Goal: Task Accomplishment & Management: Complete application form

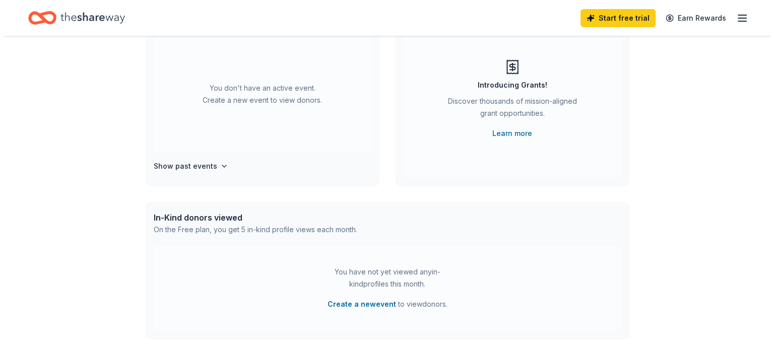
scroll to position [202, 0]
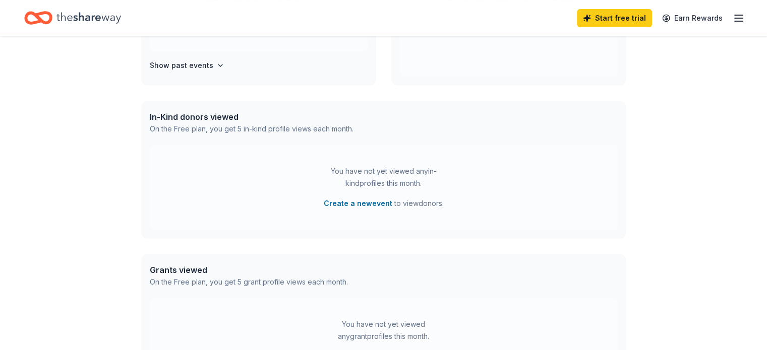
click at [363, 206] on button "Create a new event" at bounding box center [358, 204] width 69 height 12
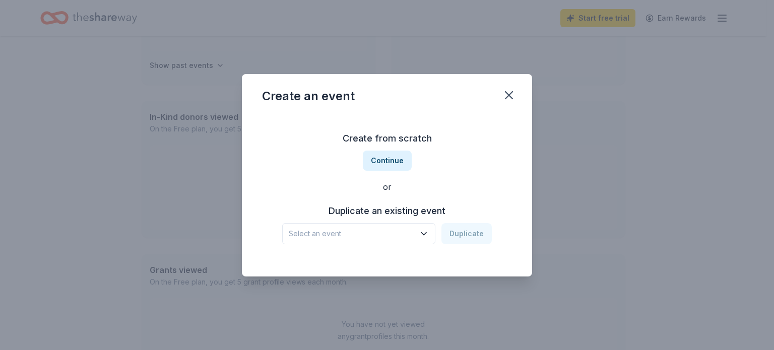
click at [506, 92] on icon "button" at bounding box center [509, 95] width 7 height 7
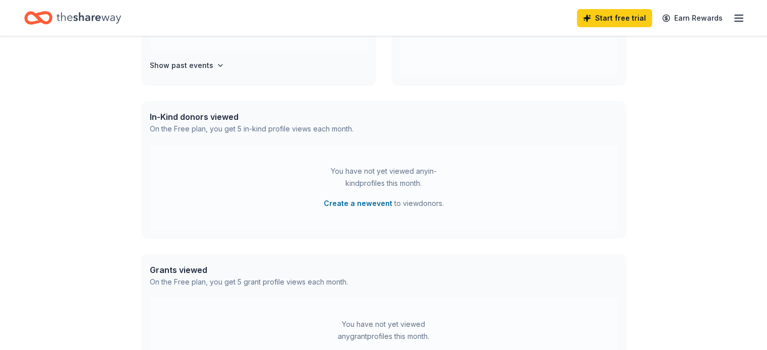
click at [364, 204] on button "Create a new event" at bounding box center [358, 204] width 69 height 12
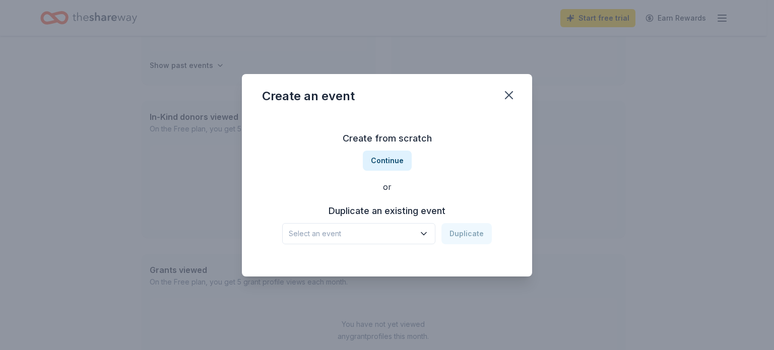
click at [379, 164] on button "Continue" at bounding box center [387, 161] width 49 height 20
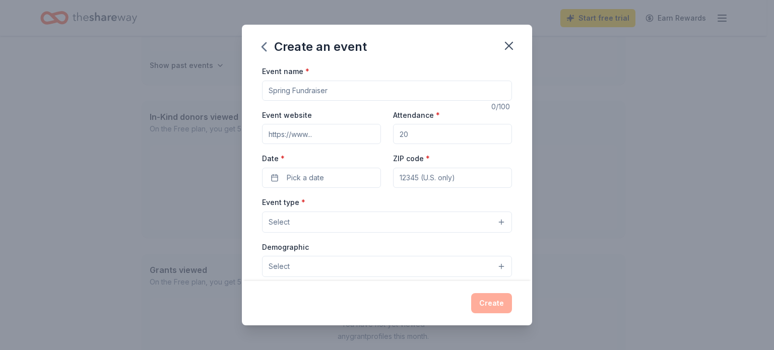
click at [339, 91] on input "Event name *" at bounding box center [387, 91] width 250 height 20
drag, startPoint x: 339, startPoint y: 91, endPoint x: 304, endPoint y: 96, distance: 36.2
click at [304, 96] on input "Event name *" at bounding box center [387, 91] width 250 height 20
type input "Mental Wellness in Painting"
click at [286, 141] on input "Event website" at bounding box center [321, 134] width 119 height 20
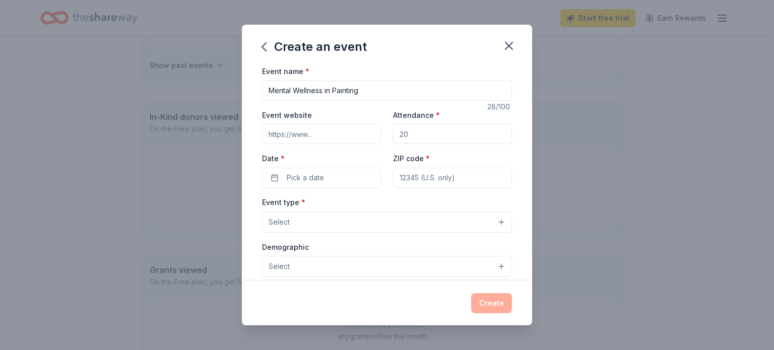
click at [286, 139] on input "Event website" at bounding box center [321, 134] width 119 height 20
paste input "[URL][DOMAIN_NAME]"
type input "[URL][DOMAIN_NAME]"
click at [440, 140] on input "Attendance *" at bounding box center [452, 134] width 119 height 20
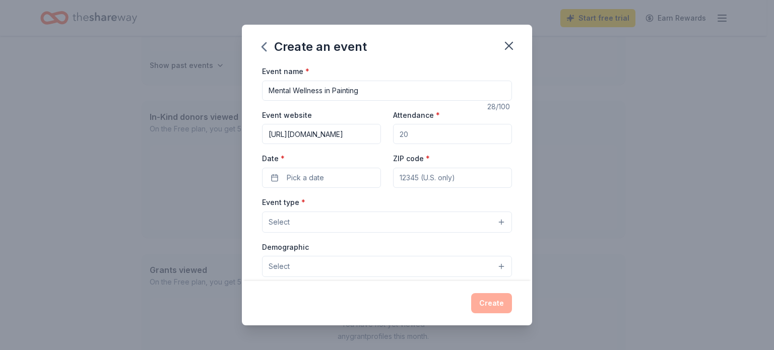
scroll to position [0, 0]
type input "3"
type input "2"
type input "30"
click at [314, 173] on span "Pick a date" at bounding box center [305, 178] width 37 height 12
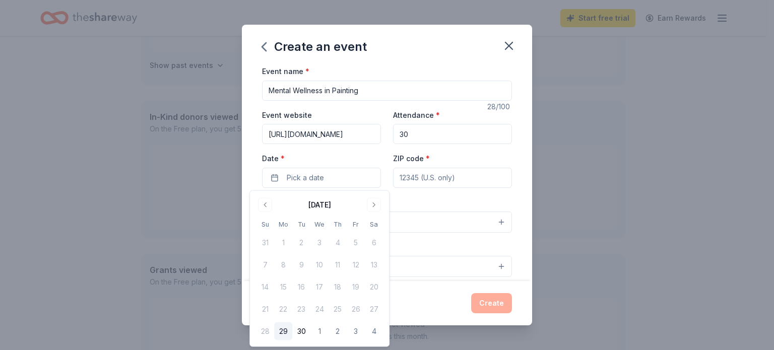
click at [428, 182] on input "ZIP code *" at bounding box center [452, 178] width 119 height 20
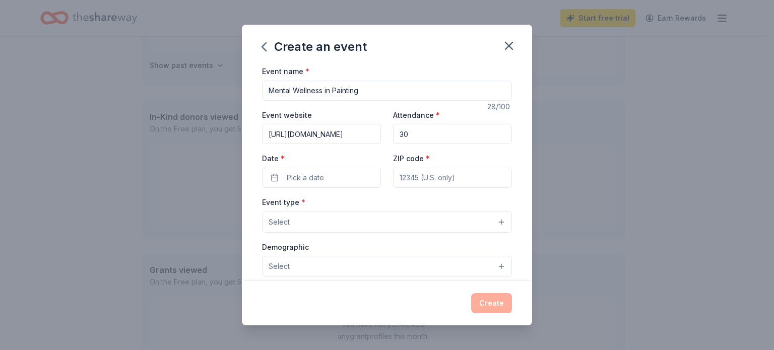
type input "85004"
type input "515 E. Grant St #150"
click at [373, 203] on div "Event type * Select" at bounding box center [387, 214] width 250 height 37
click at [372, 220] on button "Select" at bounding box center [387, 222] width 250 height 21
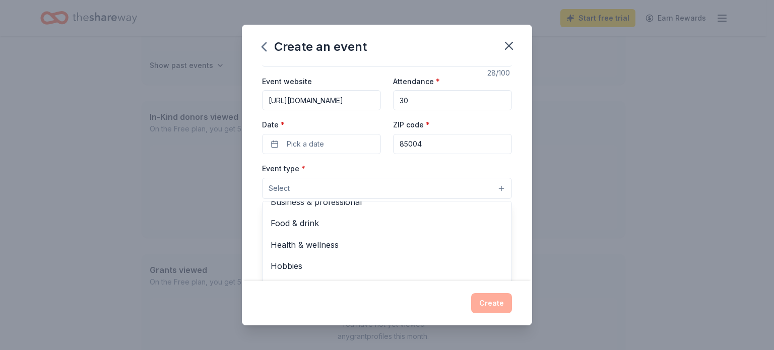
scroll to position [50, 0]
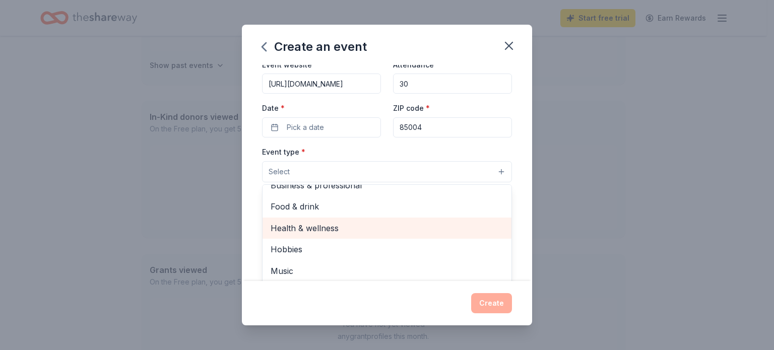
click at [313, 231] on span "Health & wellness" at bounding box center [387, 228] width 233 height 13
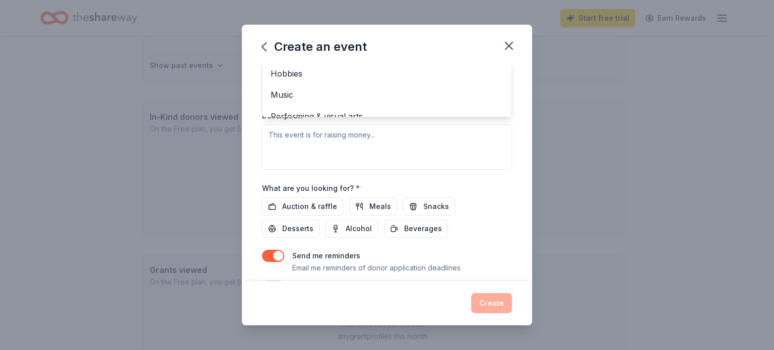
scroll to position [256, 0]
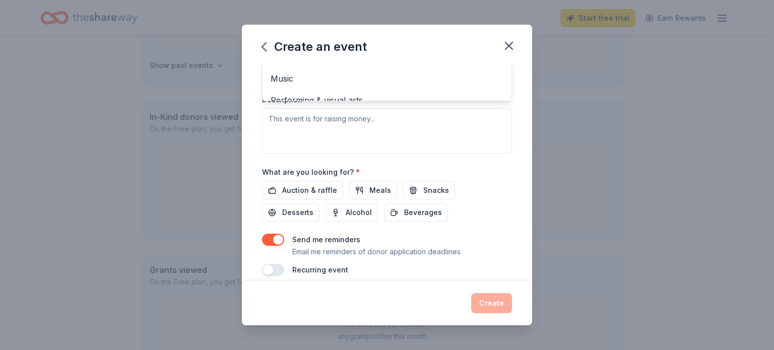
click at [425, 193] on div "Event name * Mental Wellness in Painting 28 /100 Event website https://houseofm…" at bounding box center [387, 42] width 250 height 467
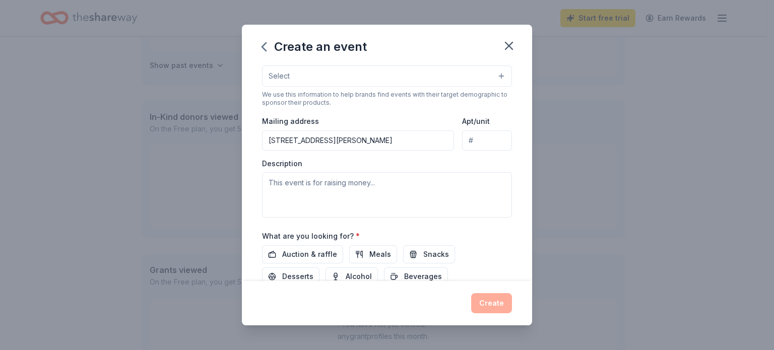
scroll to position [266, 0]
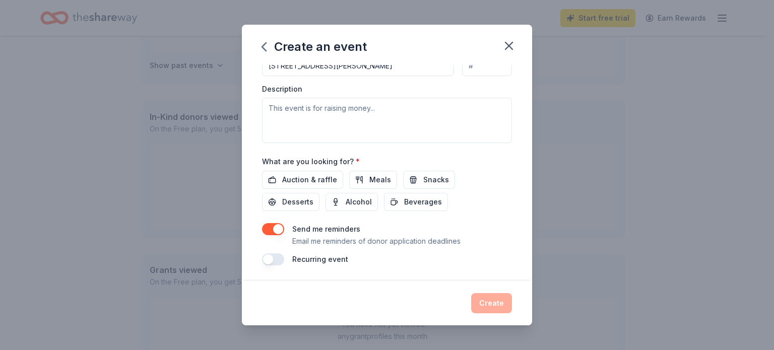
click at [306, 201] on span "Desserts" at bounding box center [297, 202] width 31 height 12
click at [428, 184] on span "Snacks" at bounding box center [437, 180] width 26 height 12
click at [410, 204] on span "Beverages" at bounding box center [423, 202] width 38 height 12
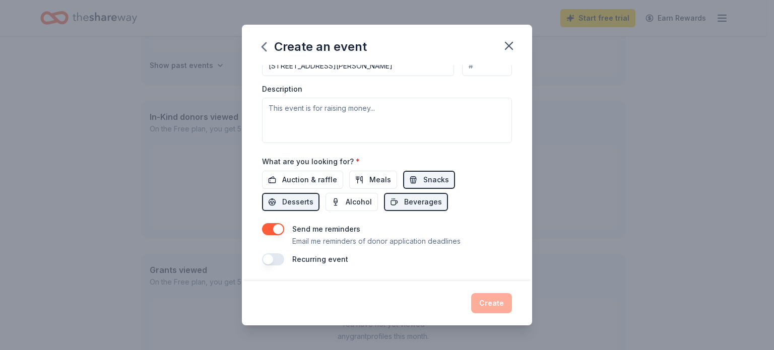
click at [371, 180] on span "Meals" at bounding box center [381, 180] width 22 height 12
click at [294, 181] on span "Auction & raffle" at bounding box center [309, 180] width 55 height 12
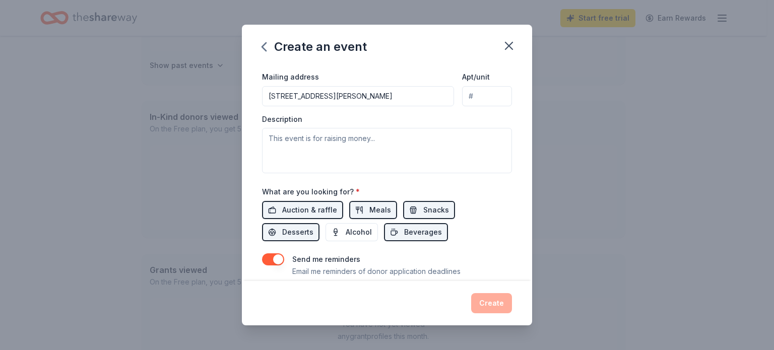
scroll to position [165, 0]
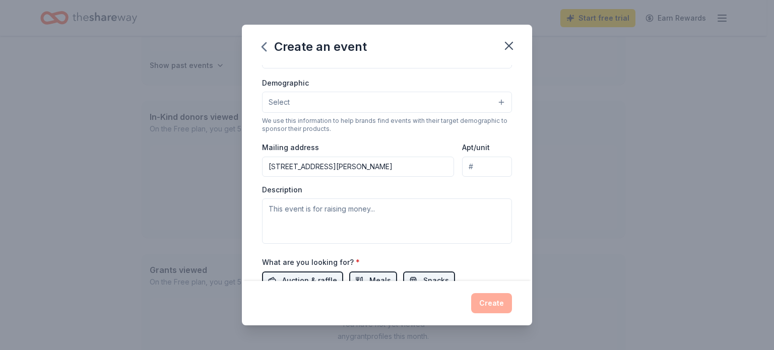
click at [302, 105] on button "Select" at bounding box center [387, 102] width 250 height 21
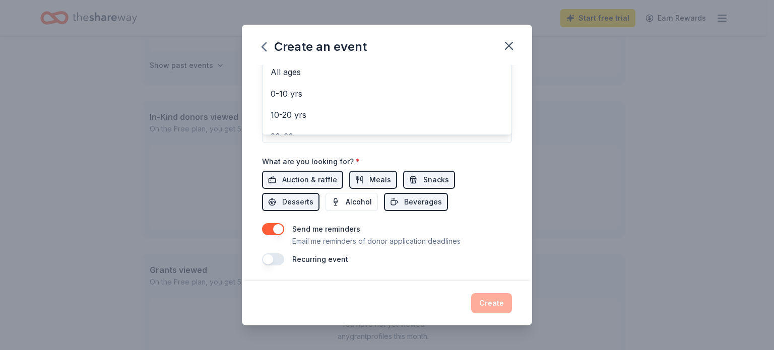
scroll to position [10, 0]
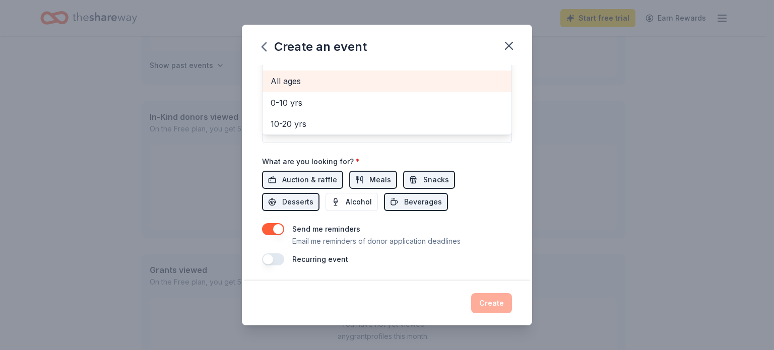
click at [289, 84] on span "All ages" at bounding box center [387, 81] width 233 height 13
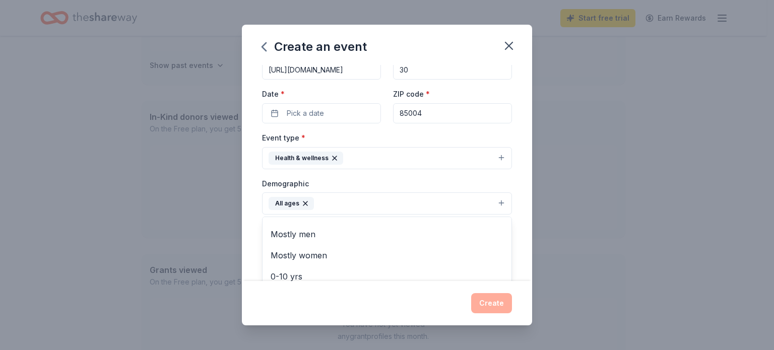
scroll to position [0, 0]
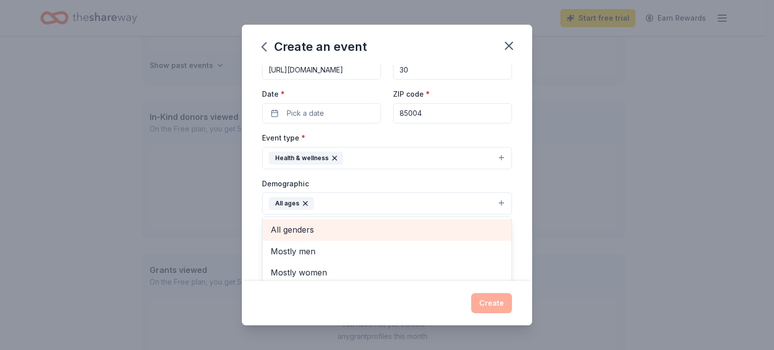
click at [312, 233] on span "All genders" at bounding box center [387, 229] width 233 height 13
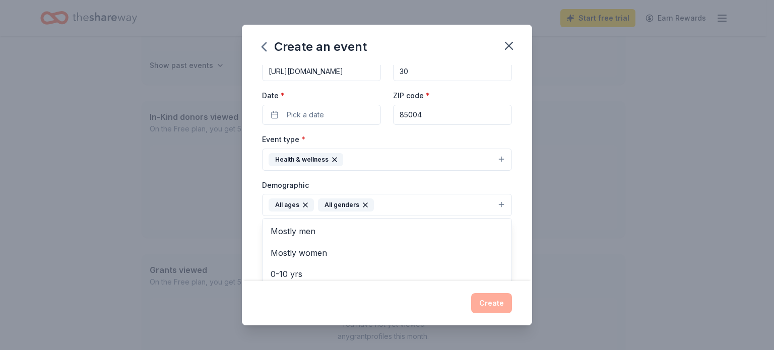
scroll to position [59, 0]
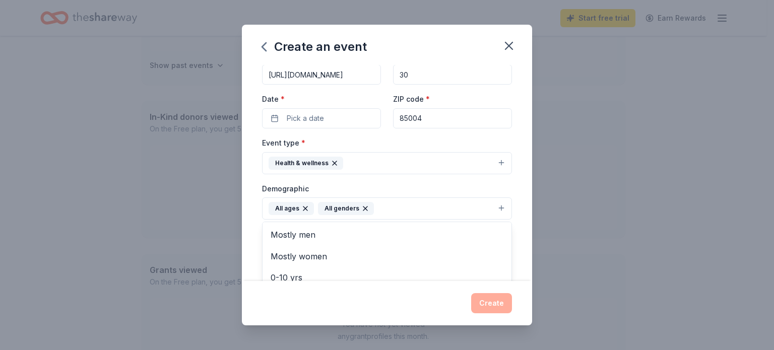
click at [346, 121] on div "Event name * Mental Wellness in Painting 28 /100 Event website https://houseofm…" at bounding box center [387, 240] width 250 height 468
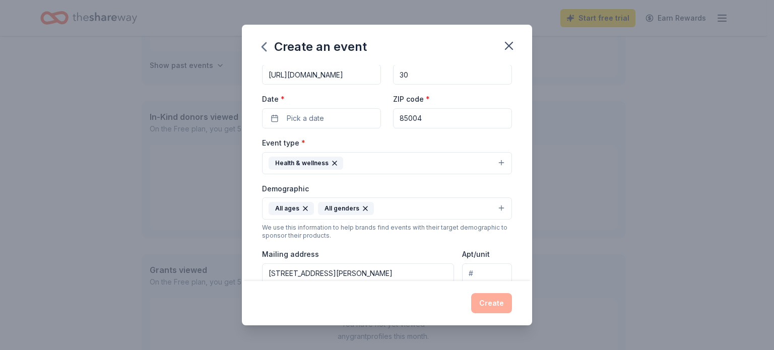
click at [281, 116] on button "Pick a date" at bounding box center [321, 118] width 119 height 20
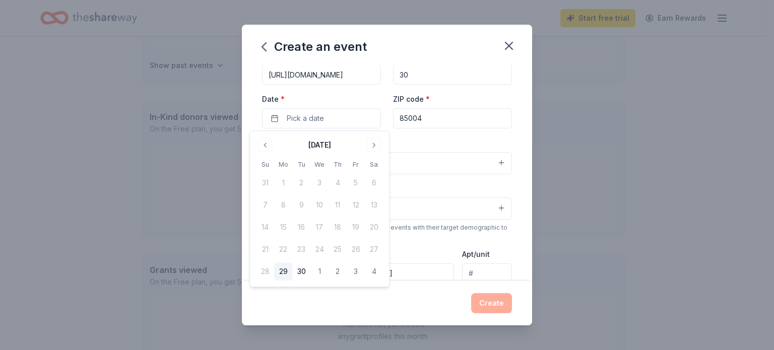
click at [376, 145] on button "Go to next month" at bounding box center [374, 145] width 14 height 14
drag, startPoint x: 372, startPoint y: 183, endPoint x: 366, endPoint y: 176, distance: 9.6
click at [371, 183] on button "6" at bounding box center [374, 183] width 18 height 18
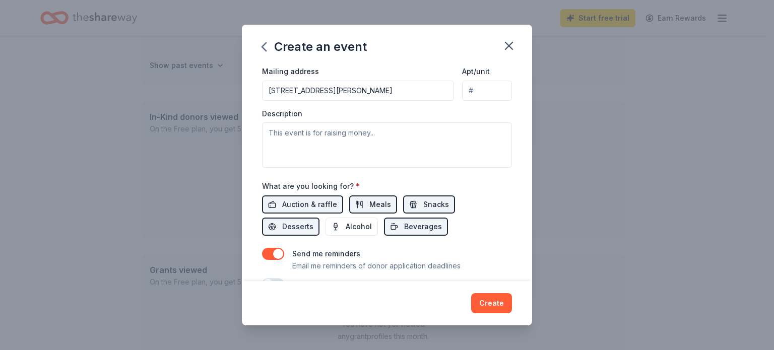
scroll to position [261, 0]
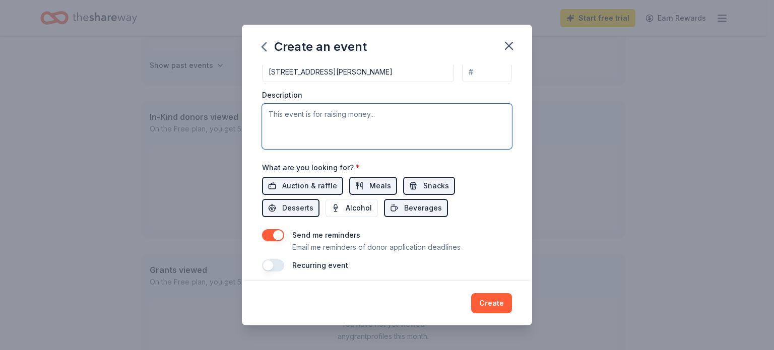
click at [303, 119] on textarea at bounding box center [387, 126] width 250 height 45
paste textarea "painting for self-care and therapy to improve physical, mental, and emotional w…"
click at [272, 116] on textarea "painting for self-care and therapy to improve physical, mental, and emotional w…" at bounding box center [387, 126] width 250 height 45
click at [267, 112] on textarea "painting for self-care and therapy to improve physical, mental, and emotional w…" at bounding box center [387, 126] width 250 height 45
click at [272, 111] on textarea "painting for self-care and therapy to improve physical, mental, and emotional w…" at bounding box center [387, 126] width 250 height 45
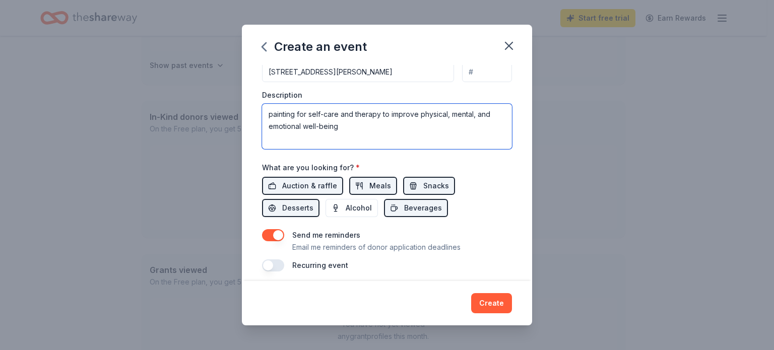
paste textarea "The act of painting requires focus and presence, helping to shift attention awa…"
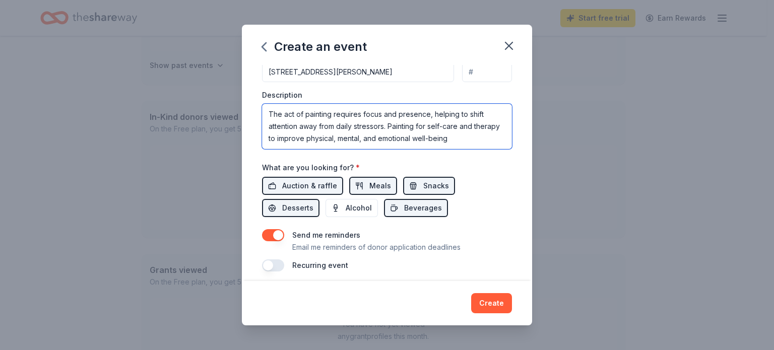
click at [483, 139] on textarea "The act of painting requires focus and presence, helping to shift attention awa…" at bounding box center [387, 126] width 250 height 45
drag, startPoint x: 417, startPoint y: 143, endPoint x: 240, endPoint y: 106, distance: 181.3
click at [240, 106] on div "Create an event Event name * Mental Wellness in Painting 28 /100 Event website …" at bounding box center [387, 175] width 774 height 350
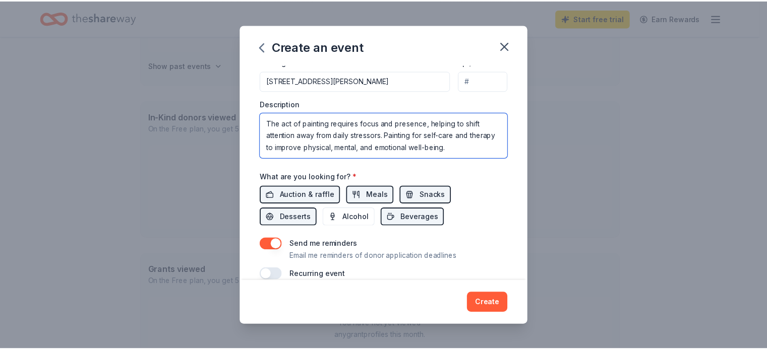
scroll to position [267, 0]
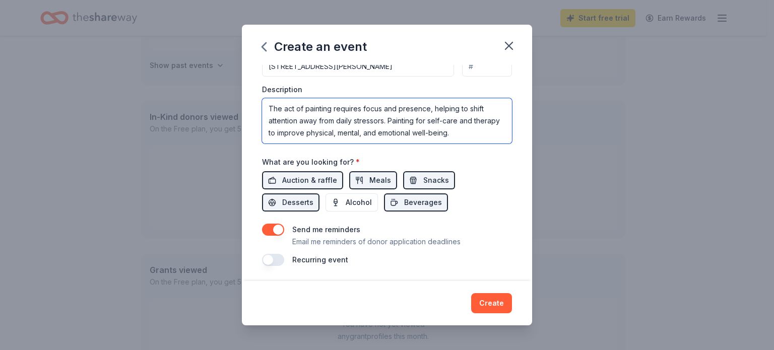
type textarea "The act of painting requires focus and presence, helping to shift attention awa…"
click at [506, 305] on button "Create" at bounding box center [491, 303] width 41 height 20
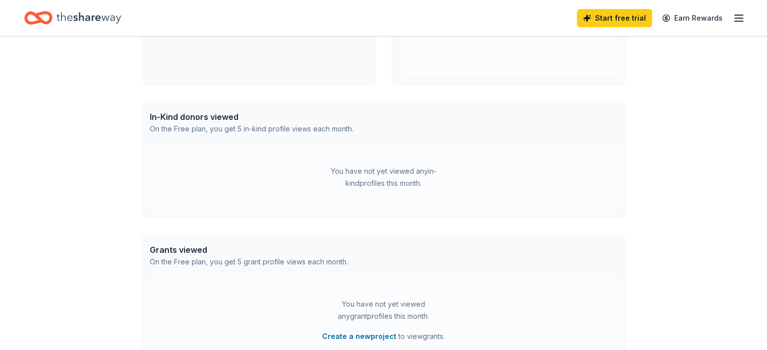
scroll to position [124, 0]
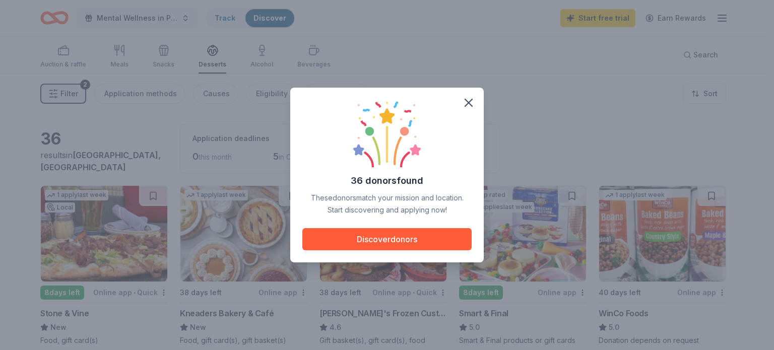
click at [436, 244] on button "Discover donors" at bounding box center [387, 239] width 169 height 22
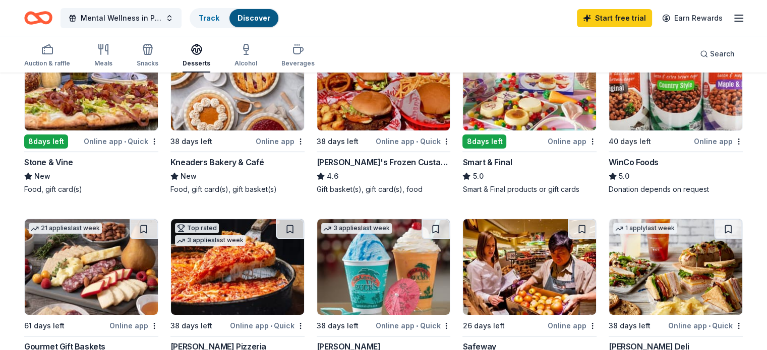
scroll to position [303, 0]
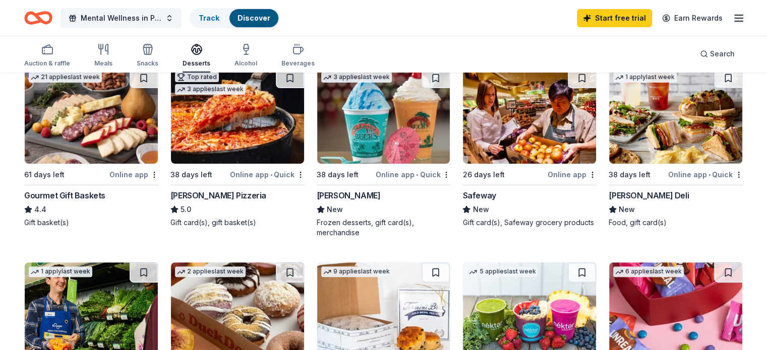
click at [492, 136] on img at bounding box center [529, 116] width 133 height 96
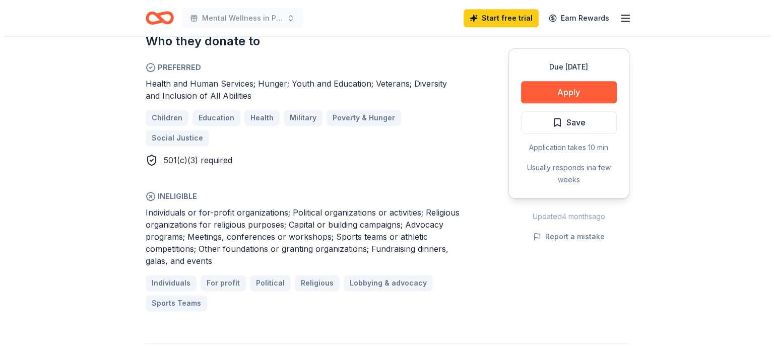
scroll to position [403, 0]
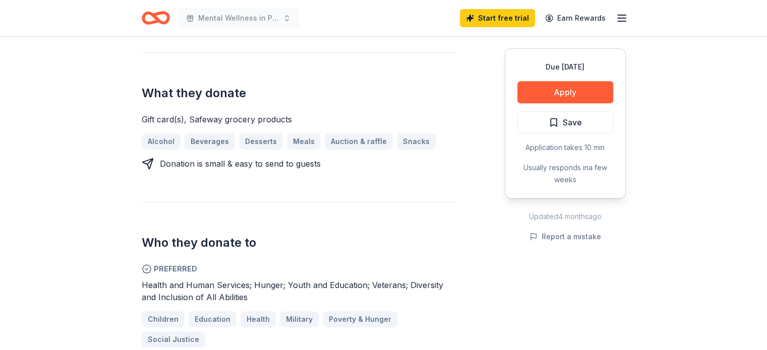
click at [564, 89] on button "Apply" at bounding box center [565, 92] width 96 height 22
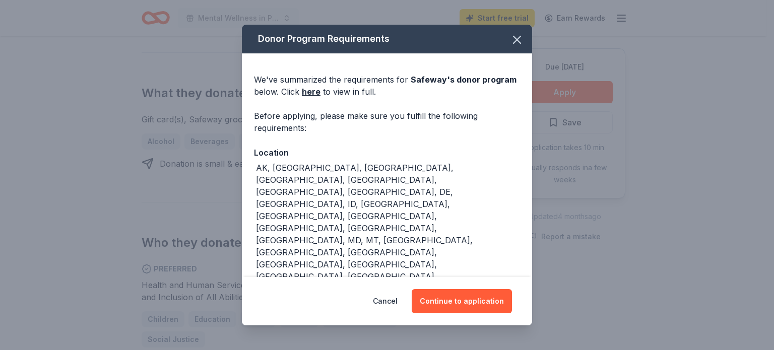
click at [465, 309] on button "Continue to application" at bounding box center [462, 301] width 100 height 24
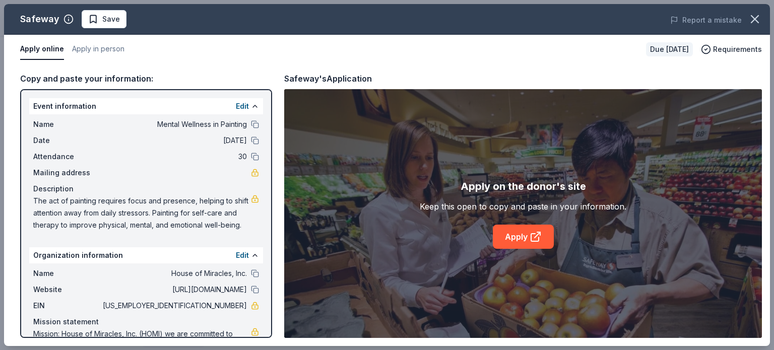
scroll to position [38, 0]
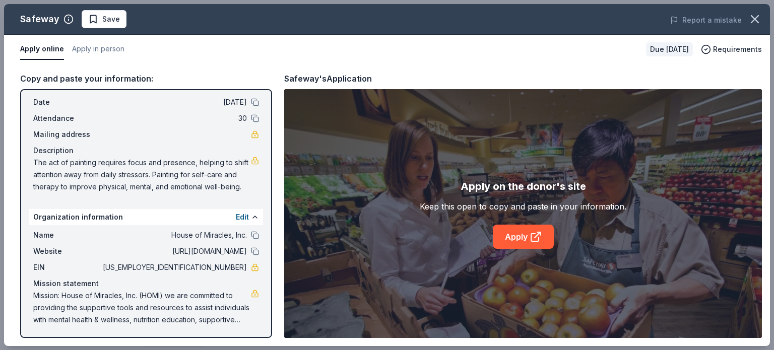
click at [520, 233] on link "Apply" at bounding box center [523, 237] width 61 height 24
